Goal: Task Accomplishment & Management: Use online tool/utility

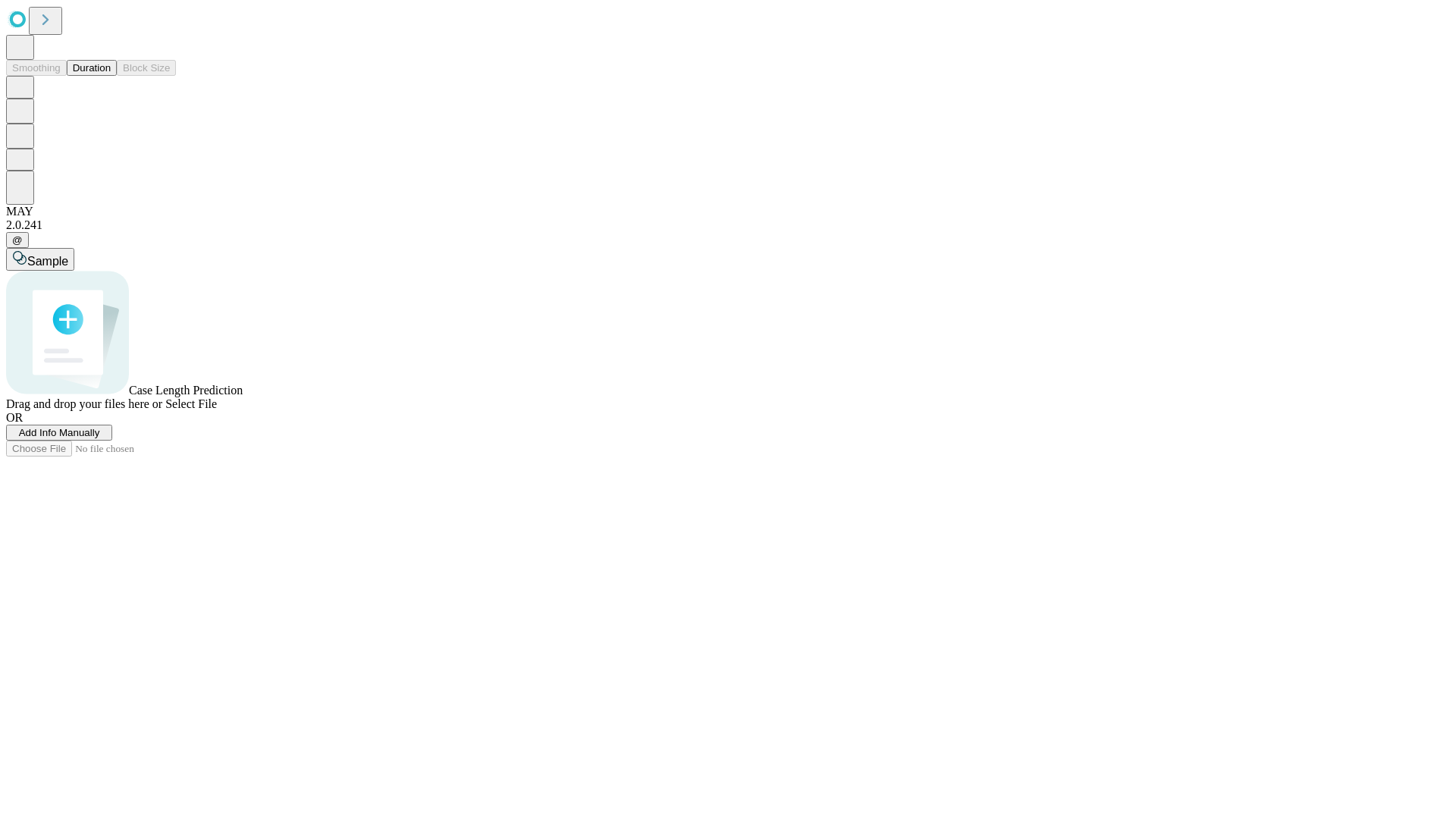
click at [110, 76] on button "Duration" at bounding box center [92, 68] width 50 height 16
click at [100, 438] on span "Add Info Manually" at bounding box center [59, 432] width 82 height 11
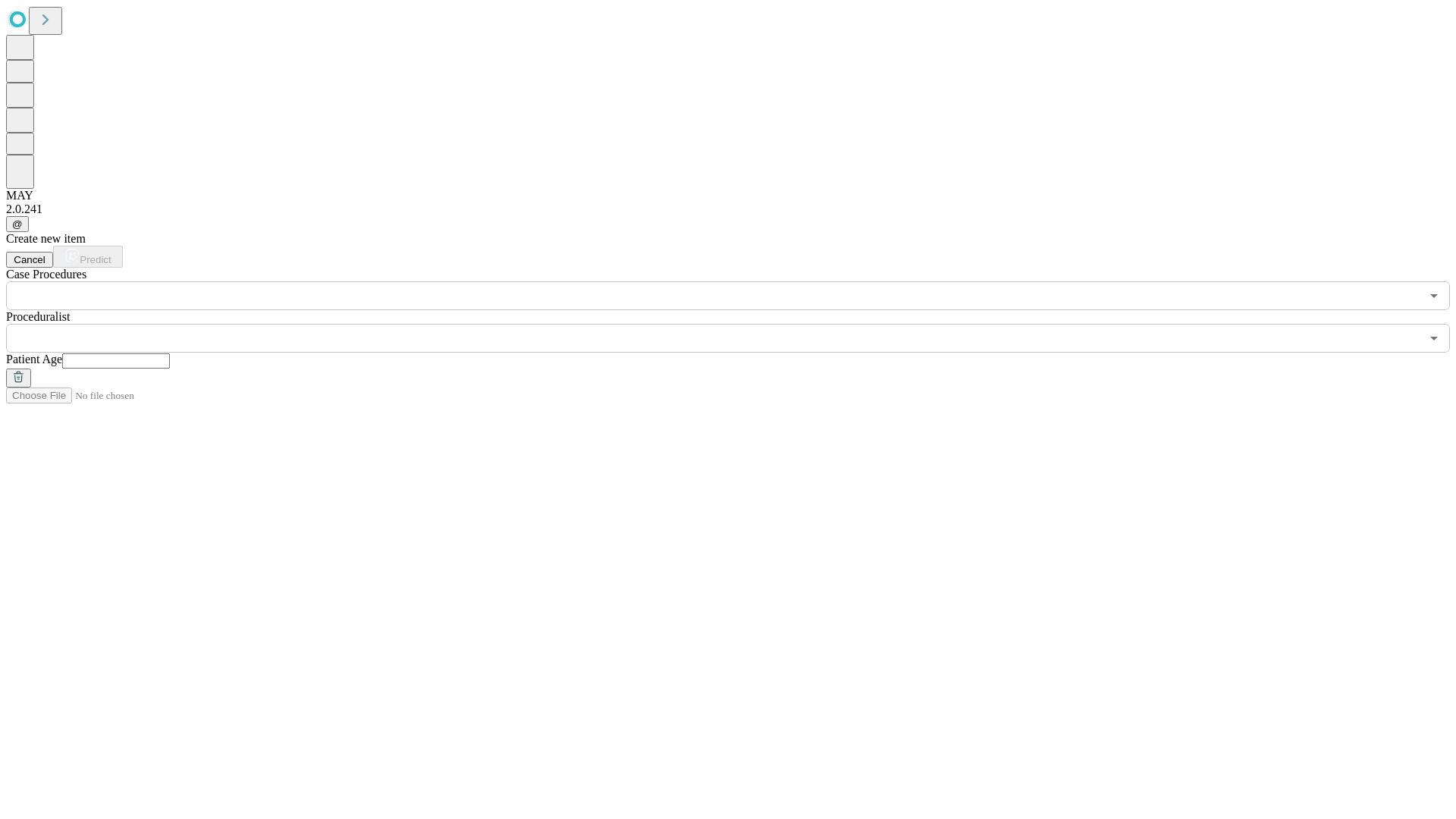
click at [170, 354] on input "text" at bounding box center [116, 361] width 107 height 15
type input "**"
click at [739, 324] on input "text" at bounding box center [713, 338] width 1415 height 29
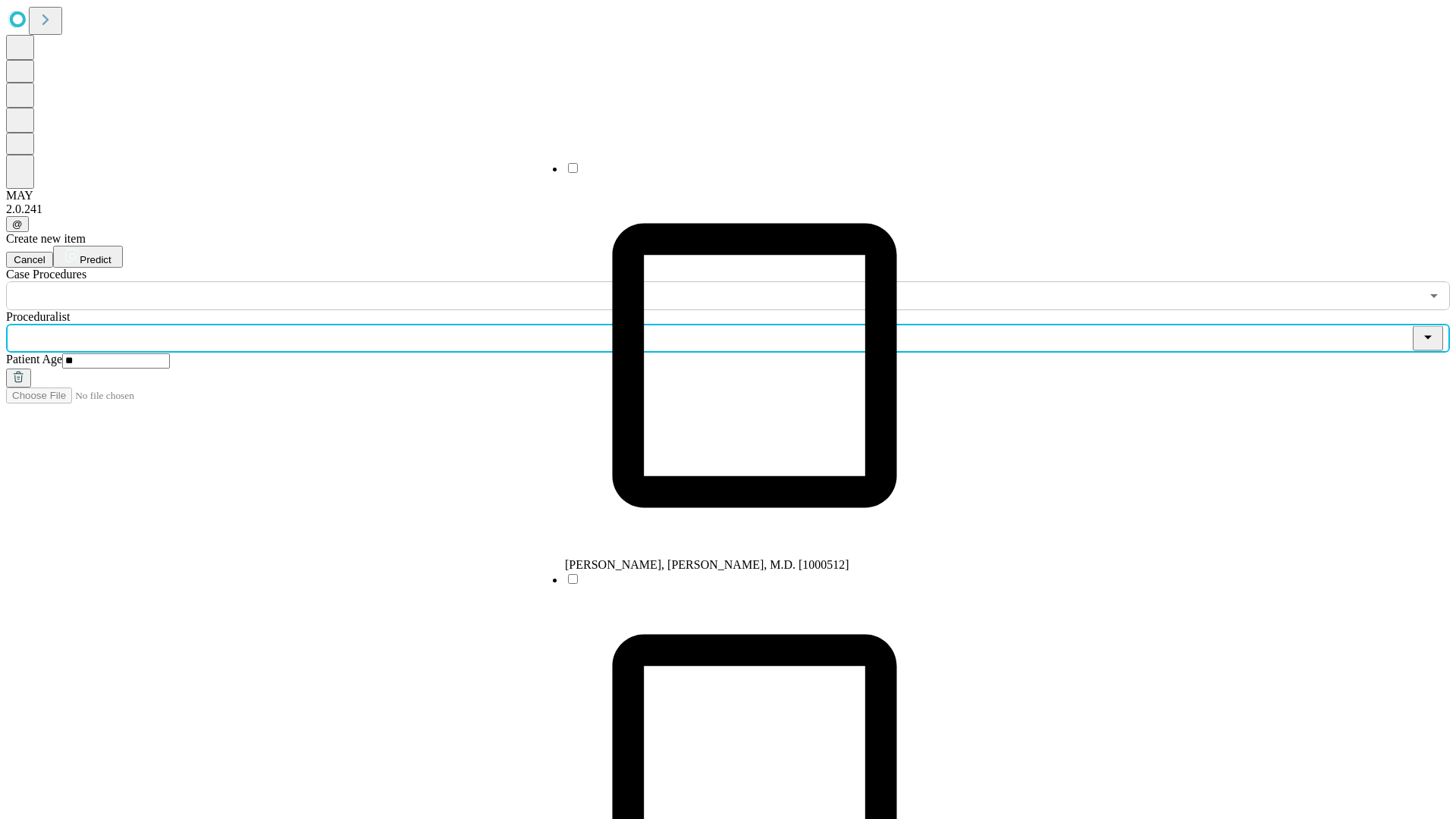
click at [740, 174] on li "[PERSON_NAME], [PERSON_NAME], M.D. [1000512]" at bounding box center [755, 366] width 379 height 411
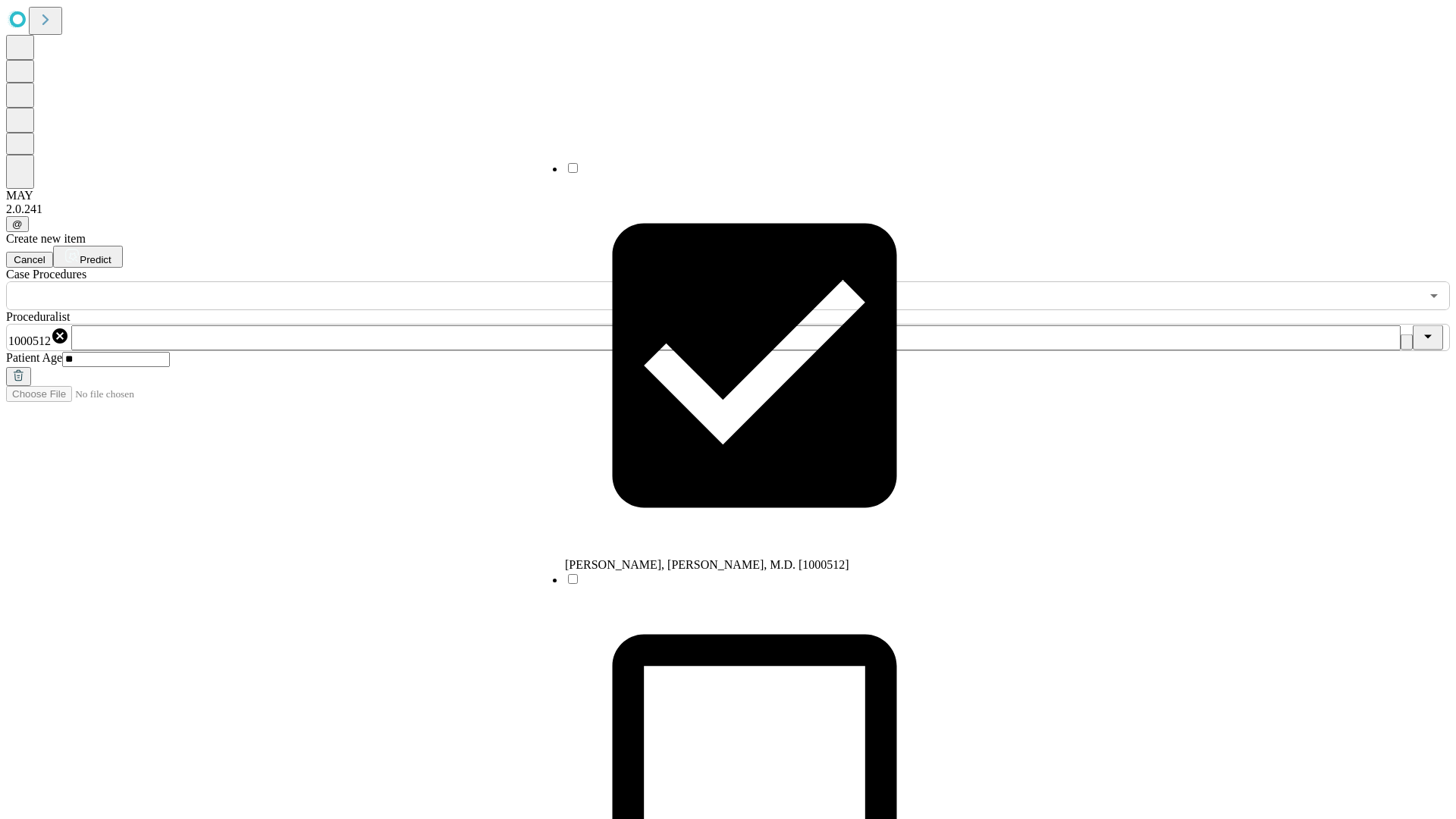
click at [318, 281] on input "text" at bounding box center [713, 296] width 1415 height 29
